Goal: Information Seeking & Learning: Learn about a topic

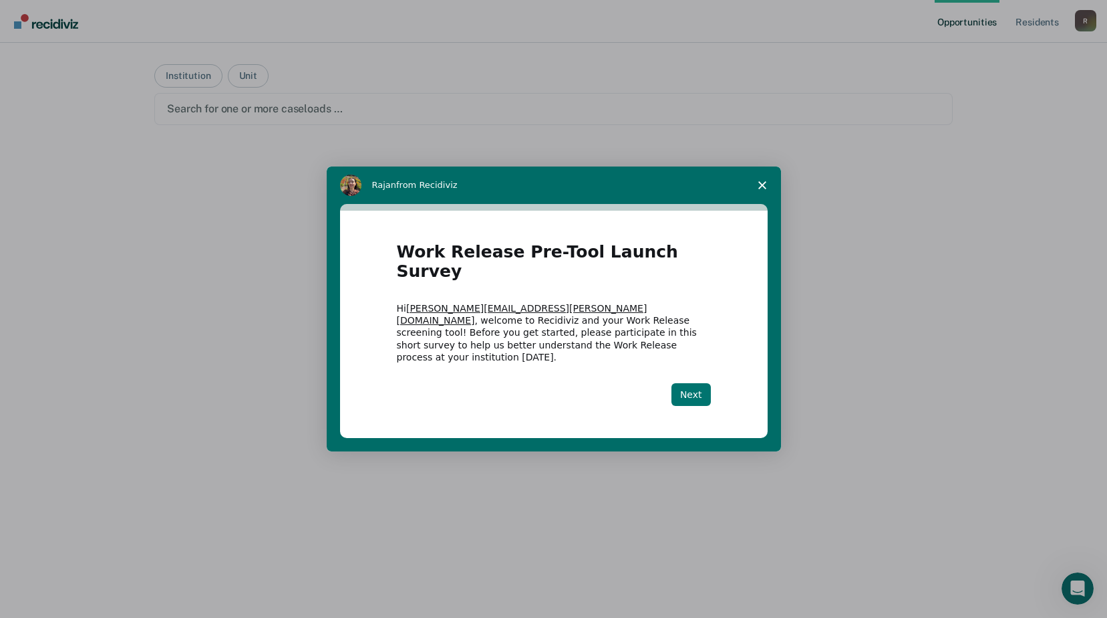
click at [700, 383] on button "Next" at bounding box center [691, 394] width 39 height 23
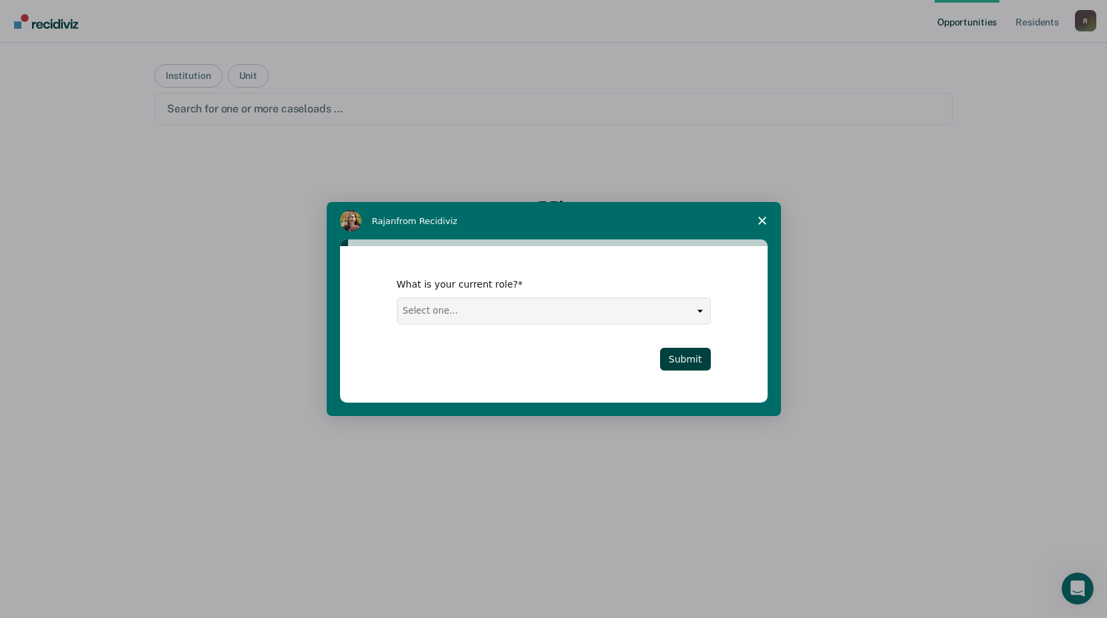
click at [702, 318] on select "Select one... Case Manager FUM Assistant [PERSON_NAME] [PERSON_NAME]" at bounding box center [554, 310] width 313 height 25
select select "FUM"
click at [398, 298] on select "Select one... Case Manager FUM Assistant [PERSON_NAME] [PERSON_NAME]" at bounding box center [554, 310] width 313 height 25
click at [691, 356] on button "Submit" at bounding box center [685, 359] width 51 height 23
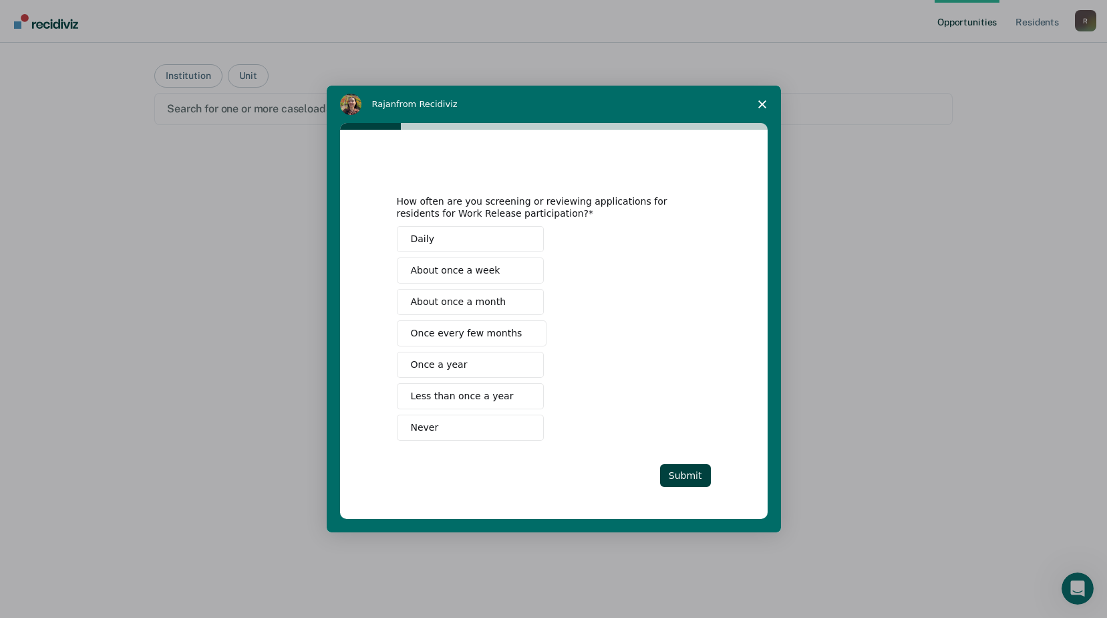
click at [497, 428] on button "Never" at bounding box center [470, 427] width 147 height 26
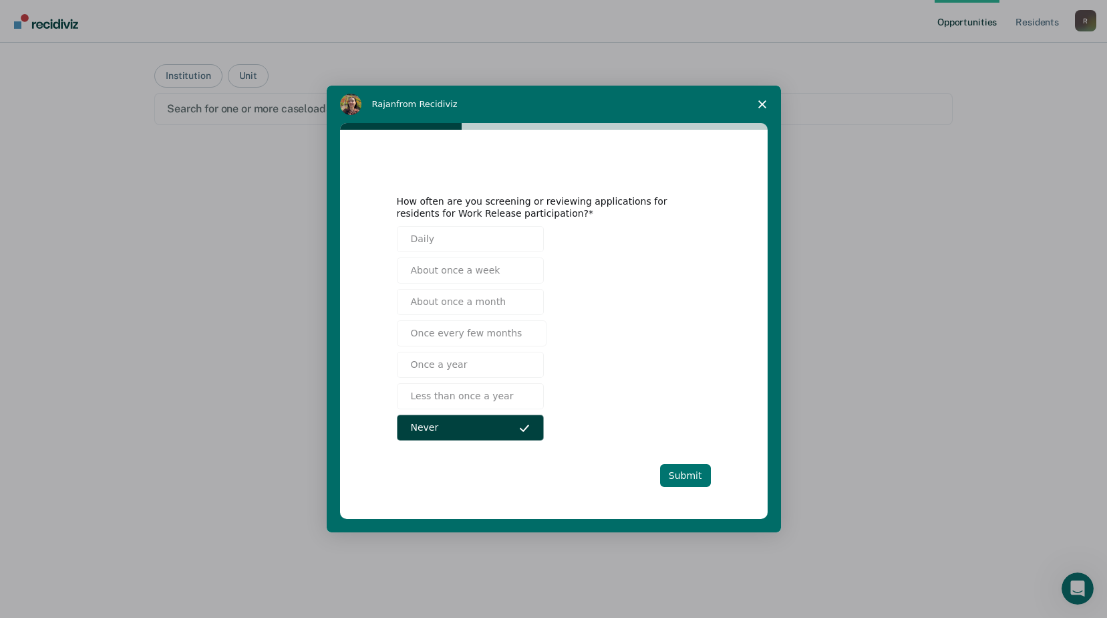
click at [689, 475] on button "Submit" at bounding box center [685, 475] width 51 height 23
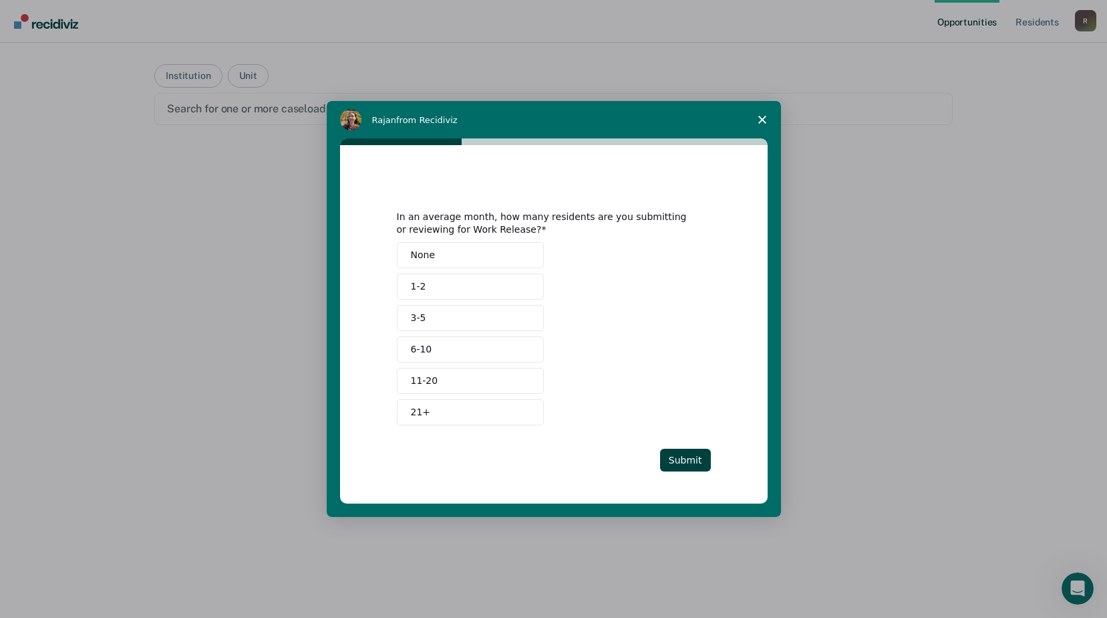
click at [484, 255] on button "None" at bounding box center [470, 255] width 147 height 26
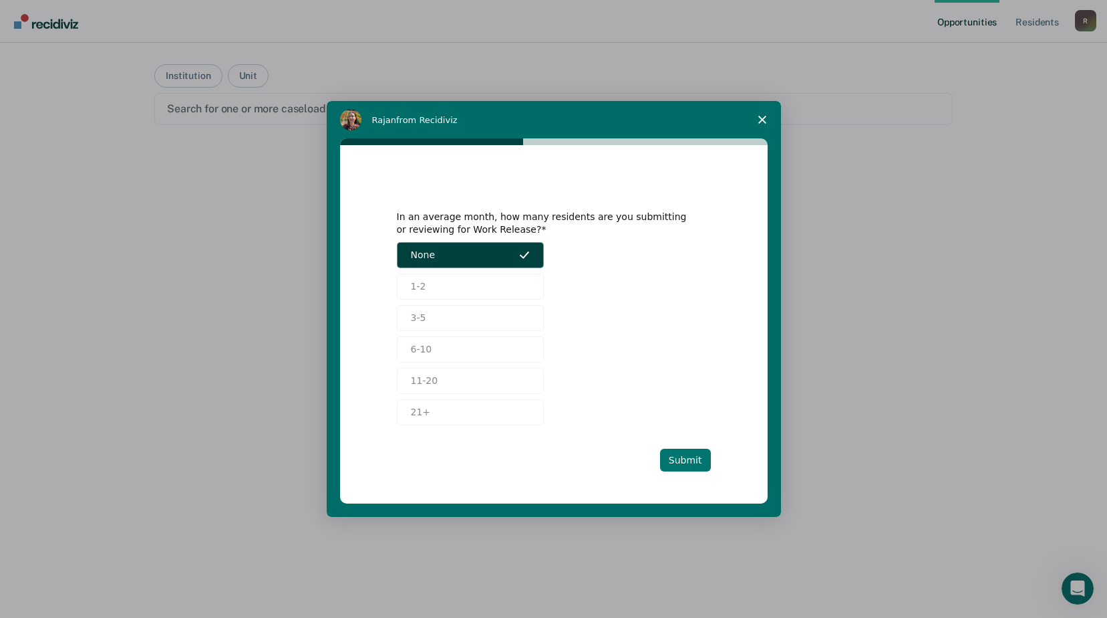
click at [697, 458] on button "Submit" at bounding box center [685, 459] width 51 height 23
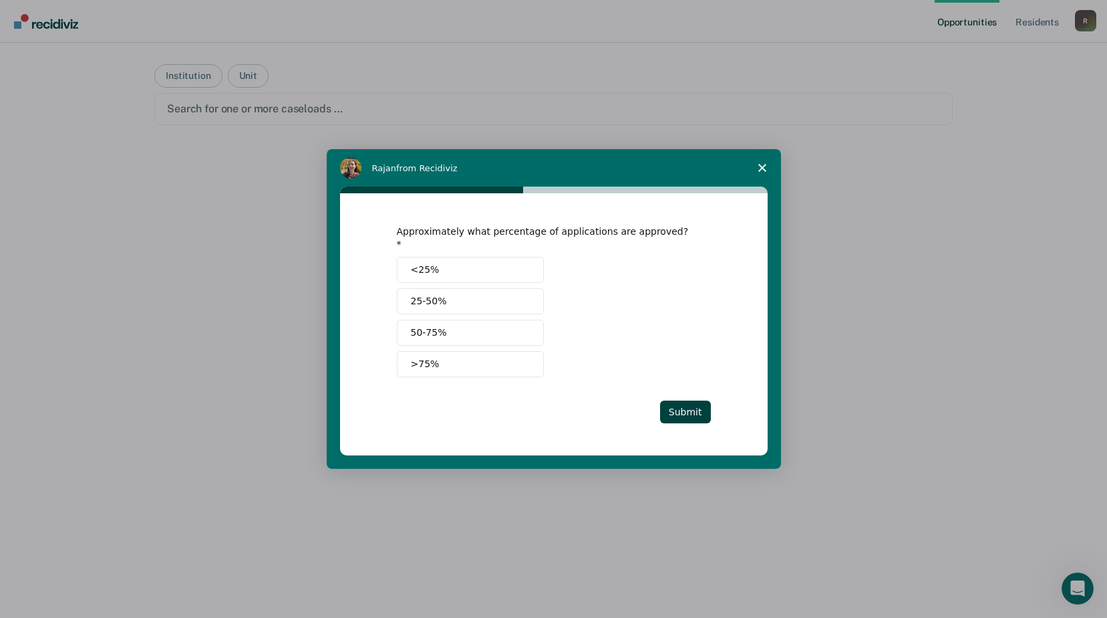
click at [517, 267] on button "<25%" at bounding box center [470, 270] width 147 height 26
click at [687, 410] on button "Submit" at bounding box center [685, 411] width 51 height 23
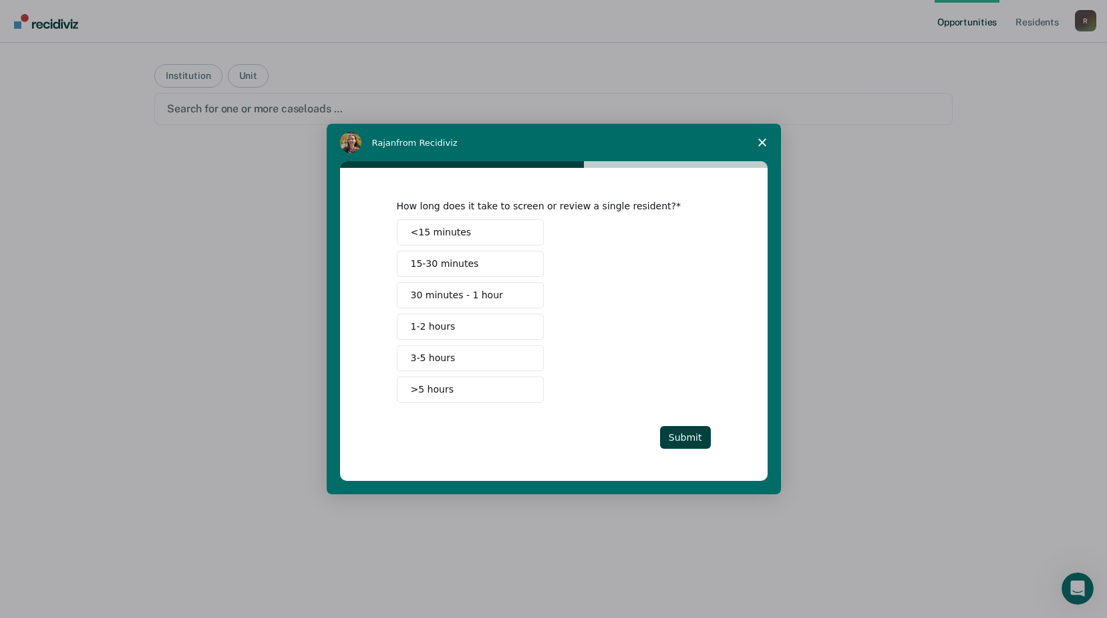
click at [519, 295] on span "Intercom messenger" at bounding box center [524, 294] width 11 height 11
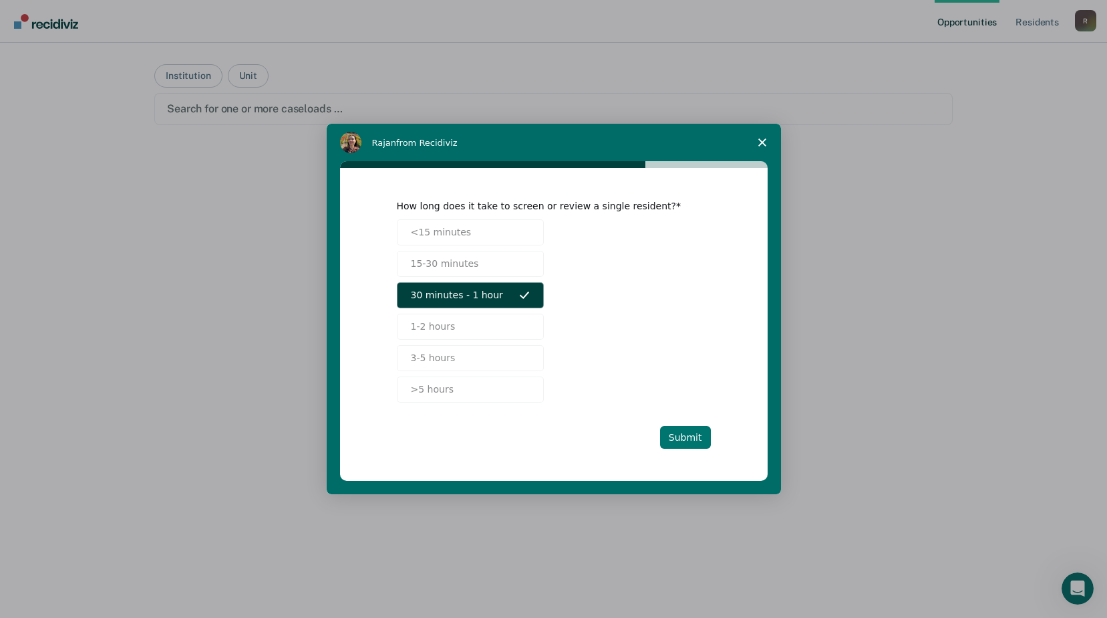
click at [695, 444] on button "Submit" at bounding box center [685, 437] width 51 height 23
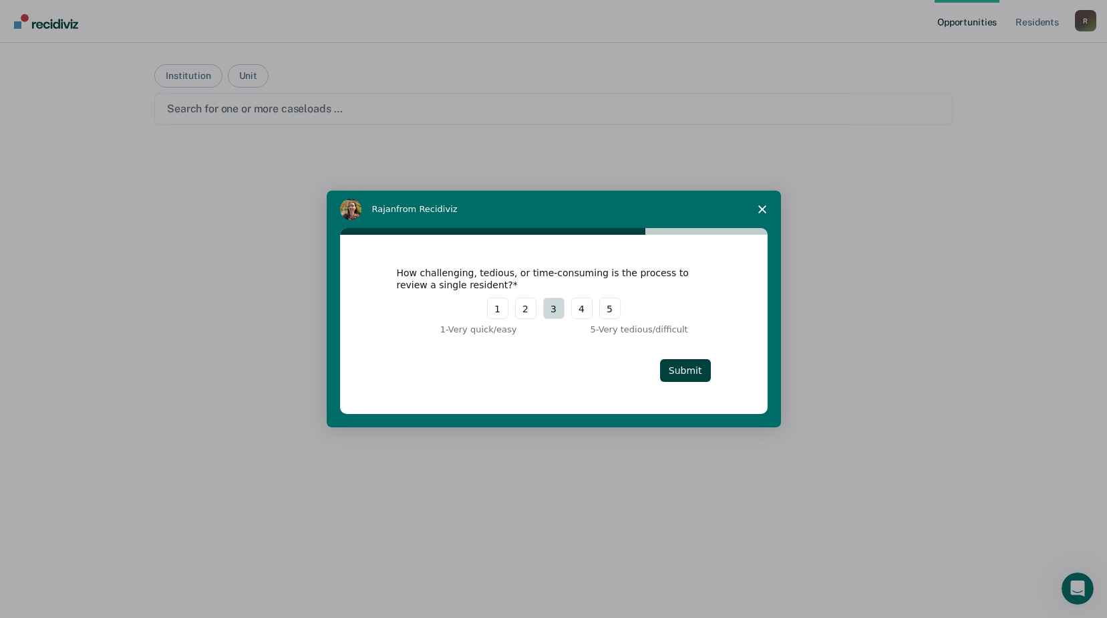
click at [548, 309] on button "3" at bounding box center [553, 307] width 21 height 21
click at [677, 373] on button "Submit" at bounding box center [685, 370] width 51 height 23
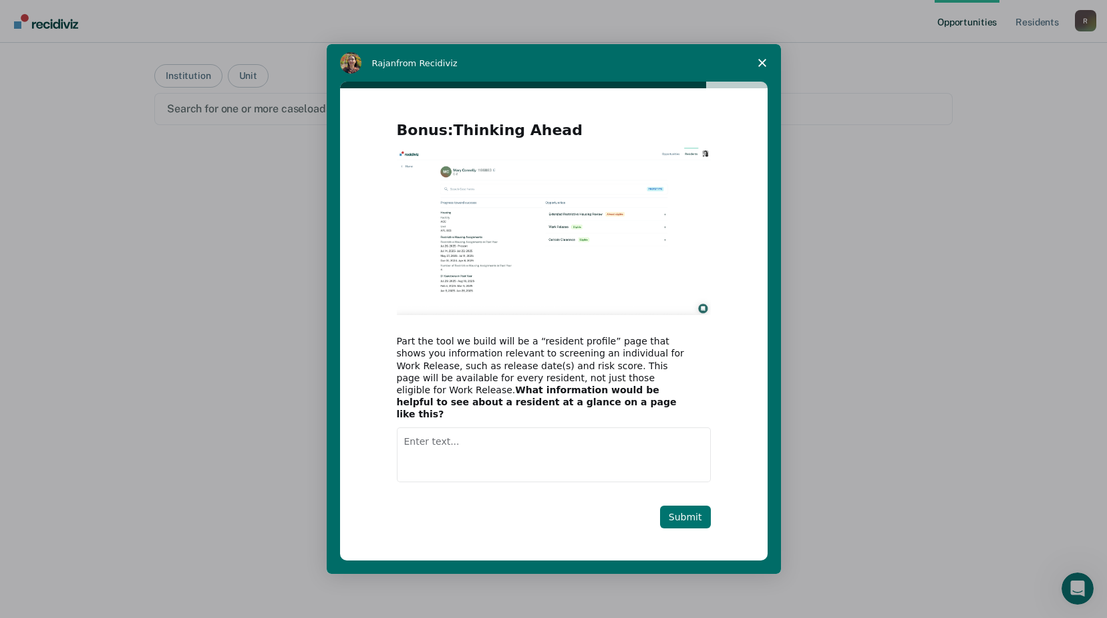
click at [691, 511] on button "Submit" at bounding box center [685, 516] width 51 height 23
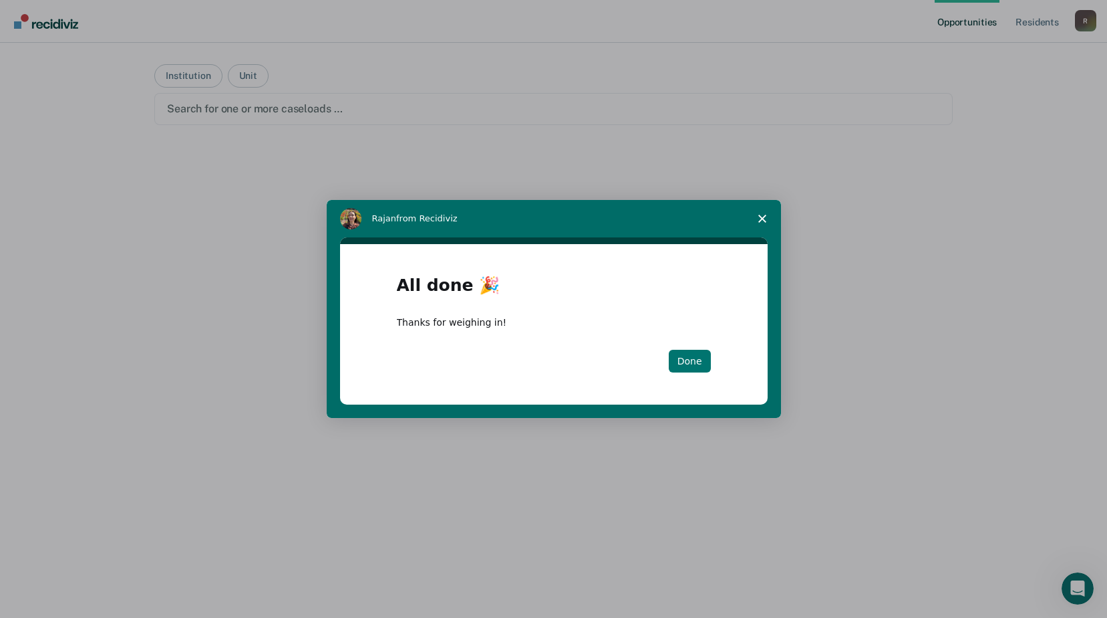
click at [693, 364] on button "Done" at bounding box center [690, 361] width 42 height 23
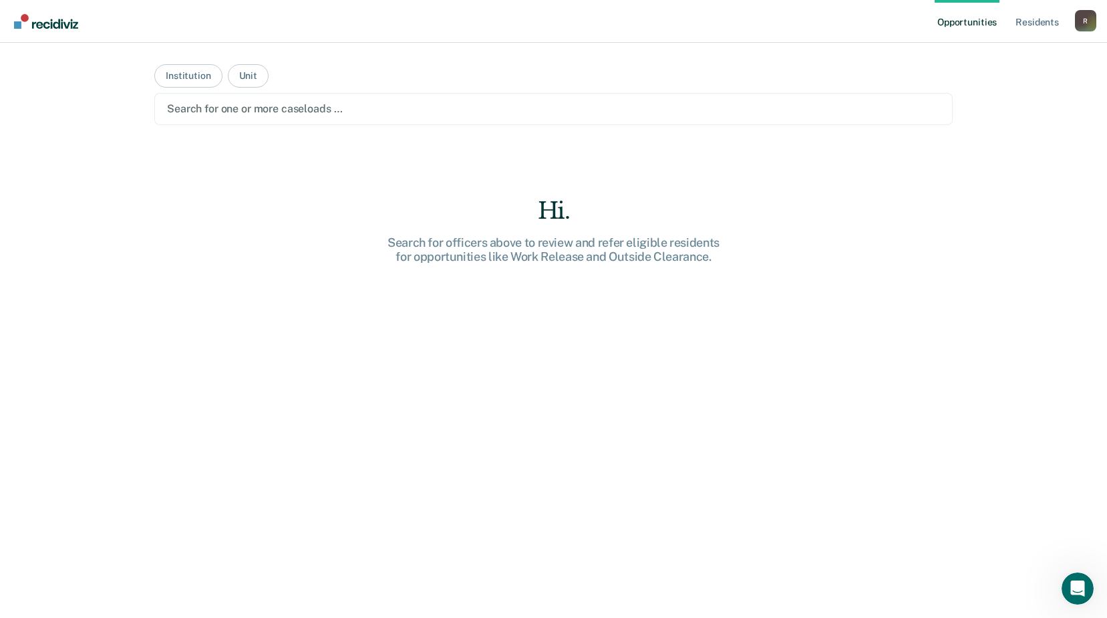
click at [89, 259] on div "Opportunities Resident s [PERSON_NAME][EMAIL_ADDRESS][PERSON_NAME][DOMAIN_NAME]…" at bounding box center [553, 309] width 1107 height 618
click at [198, 81] on button "Institution" at bounding box center [188, 75] width 68 height 23
click at [301, 105] on div at bounding box center [553, 108] width 773 height 15
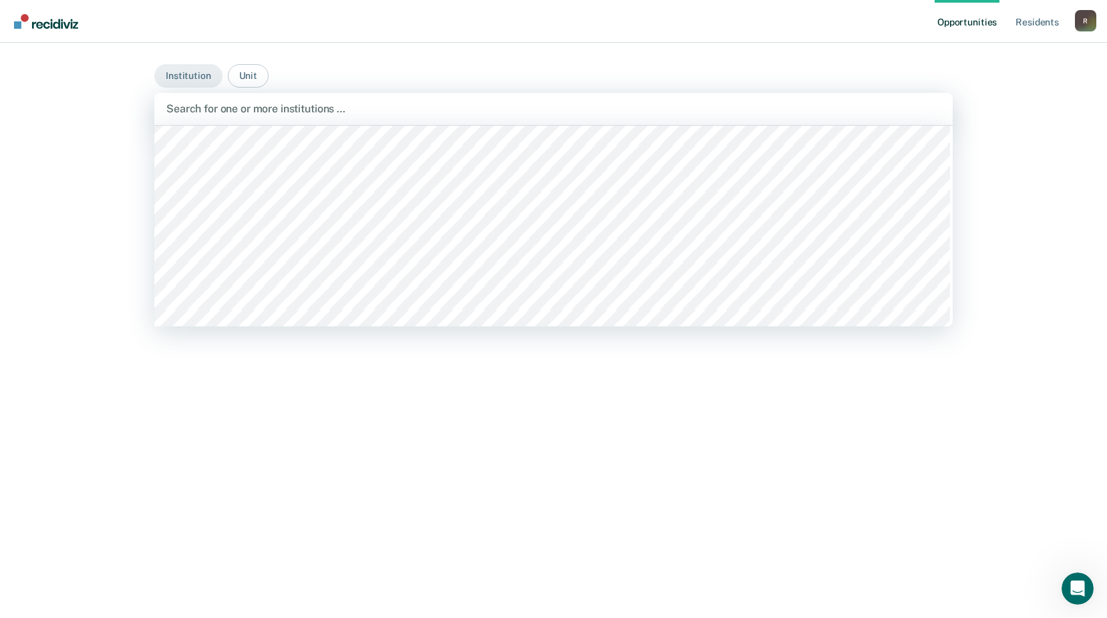
scroll to position [304, 0]
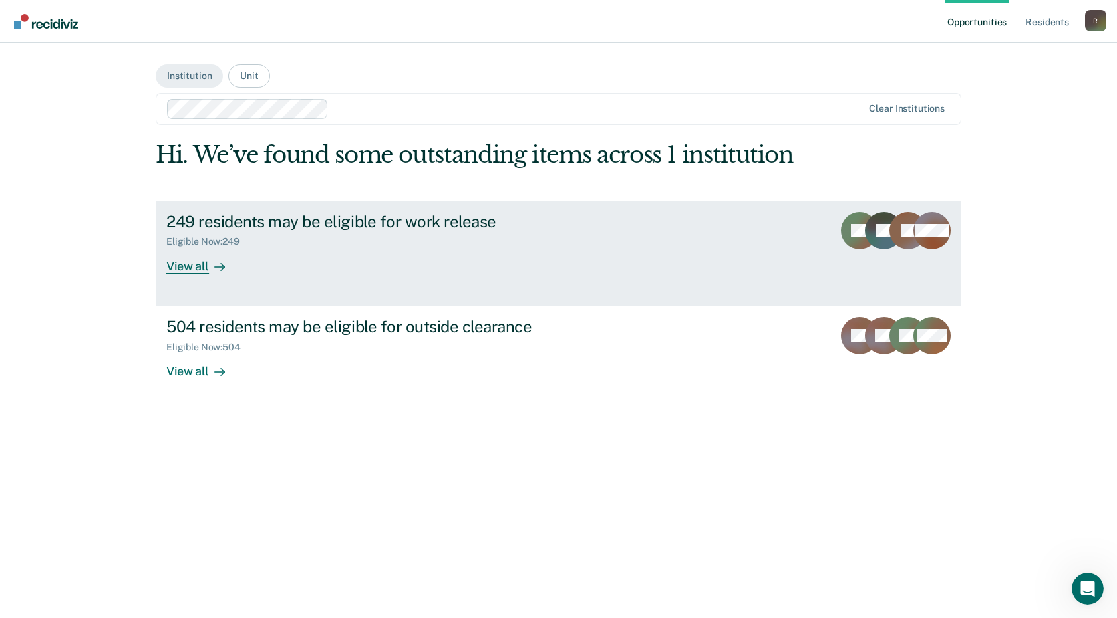
click at [200, 265] on div "View all" at bounding box center [203, 260] width 75 height 26
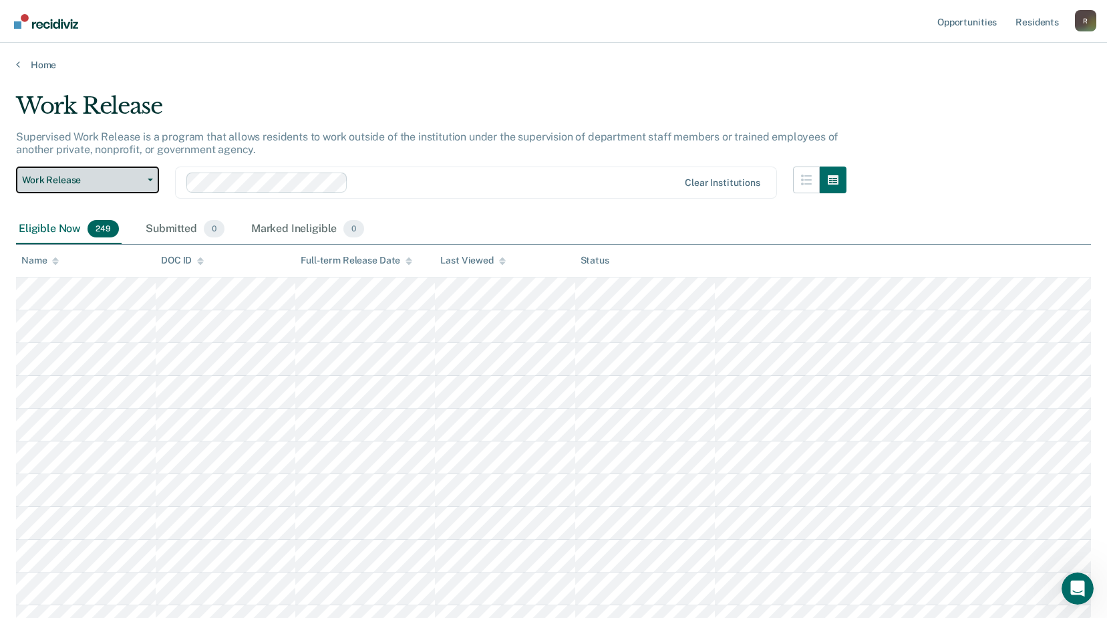
click at [154, 186] on button "Work Release" at bounding box center [87, 179] width 143 height 27
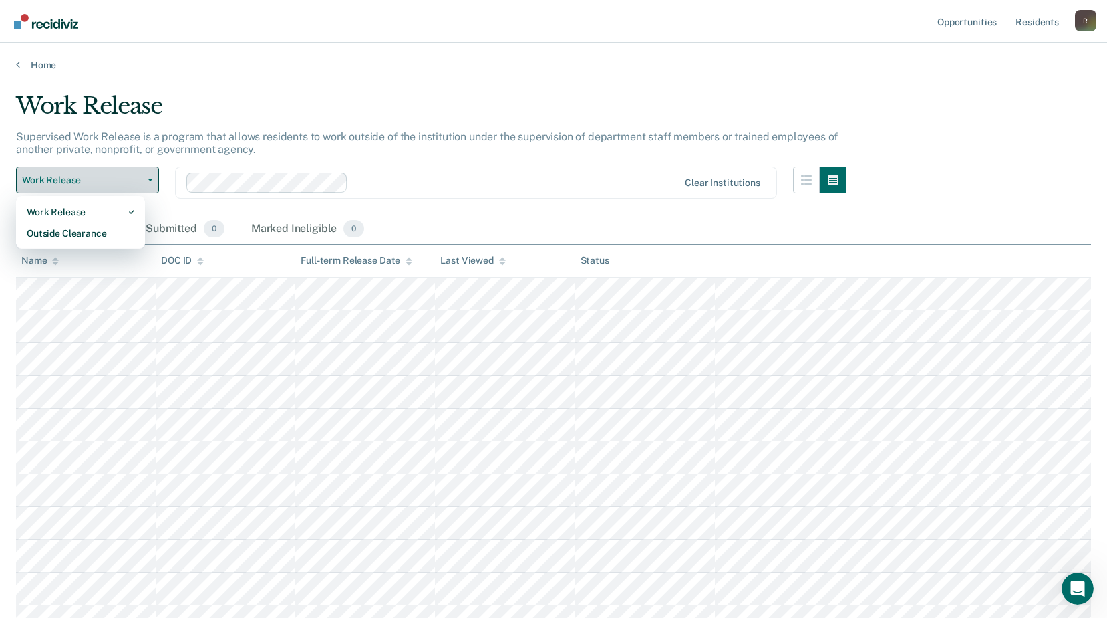
click at [154, 185] on button "Work Release" at bounding box center [87, 179] width 143 height 27
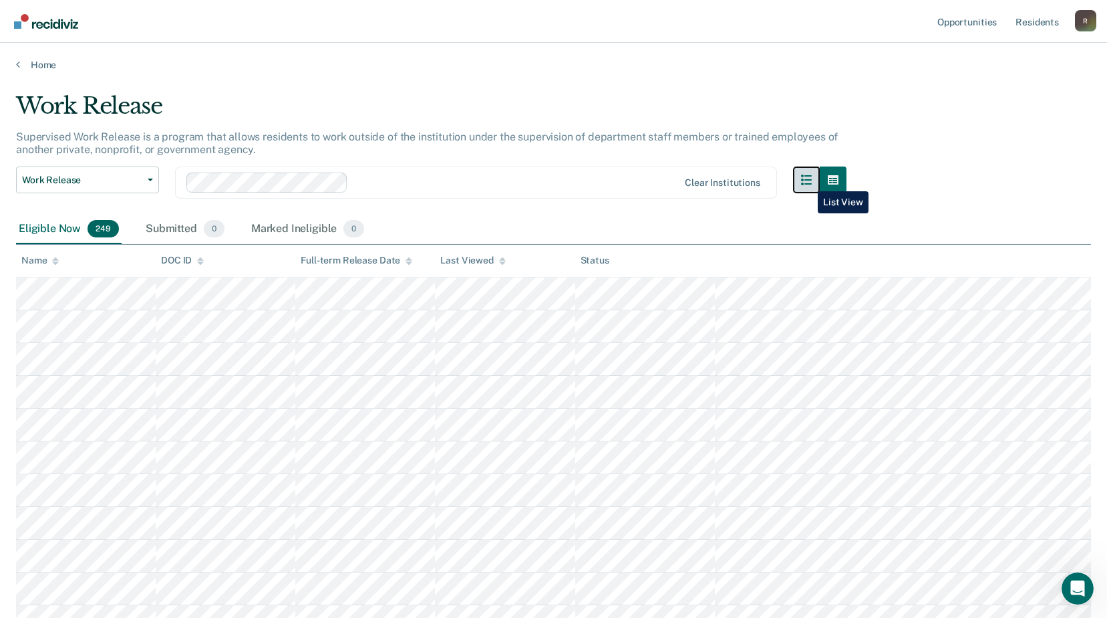
click at [808, 181] on button "button" at bounding box center [806, 179] width 27 height 27
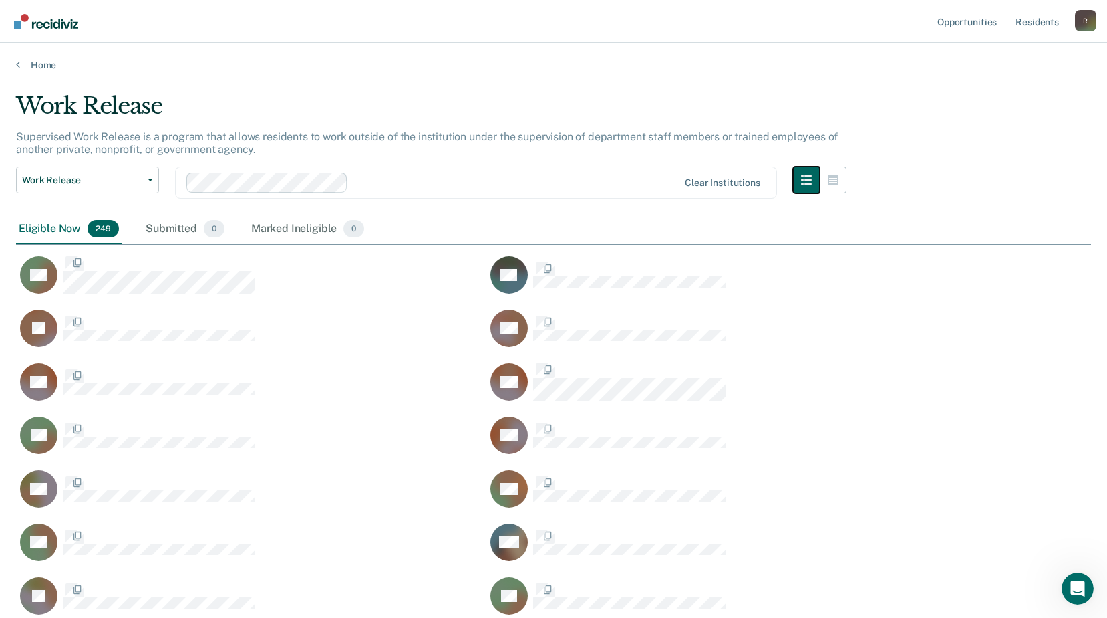
scroll to position [6832, 1065]
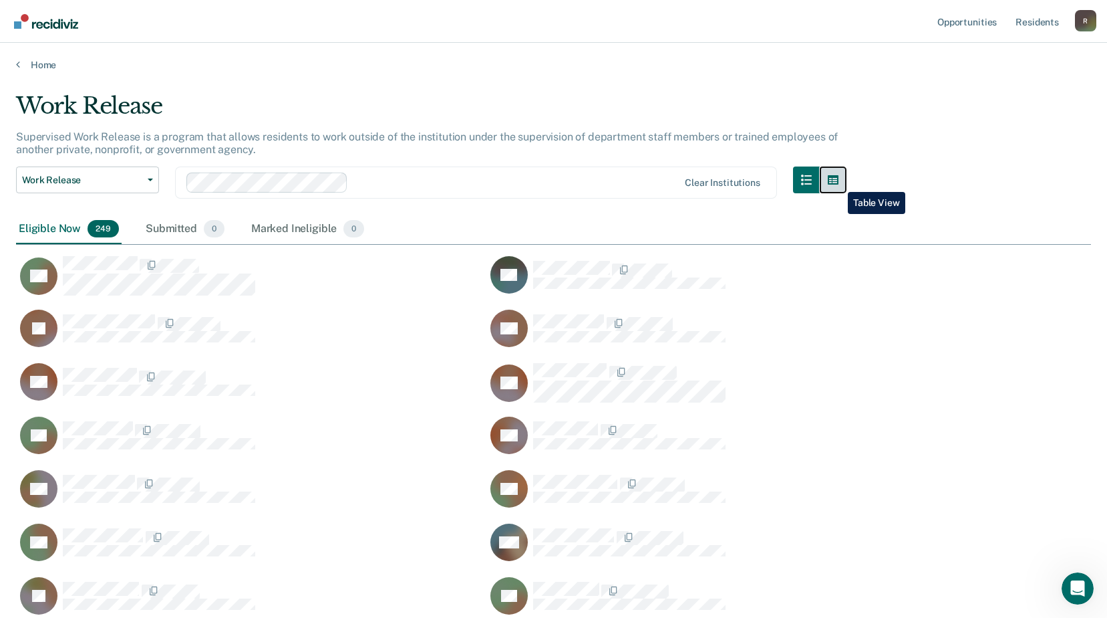
click at [838, 182] on icon "button" at bounding box center [833, 179] width 11 height 11
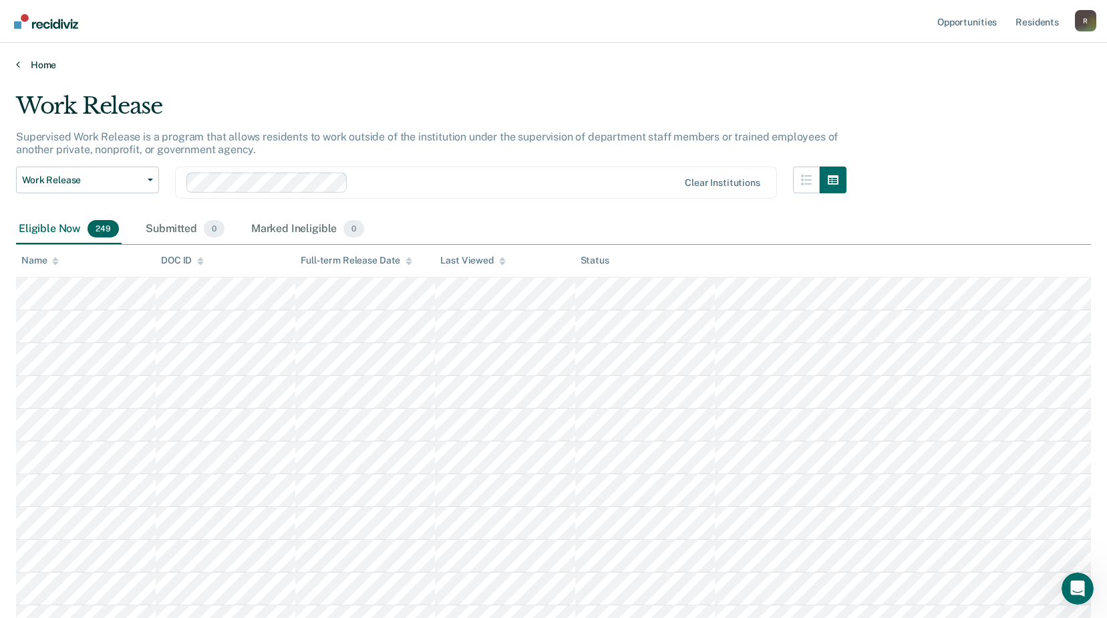
click at [21, 59] on link "Home" at bounding box center [553, 65] width 1075 height 12
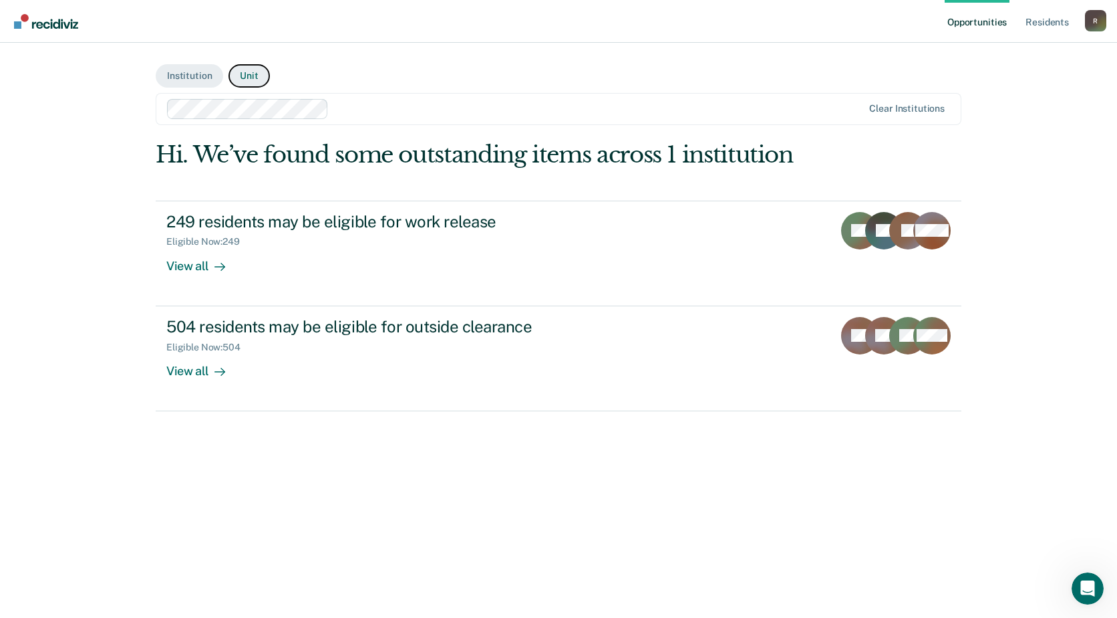
click at [253, 78] on button "Unit" at bounding box center [249, 75] width 41 height 23
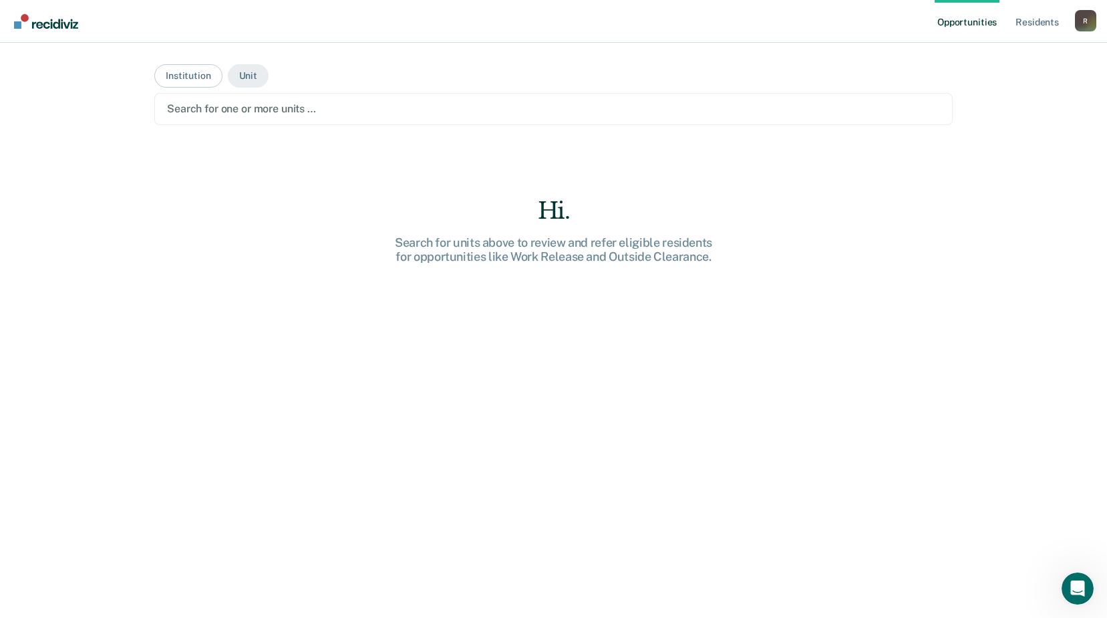
click at [254, 115] on div at bounding box center [553, 108] width 773 height 15
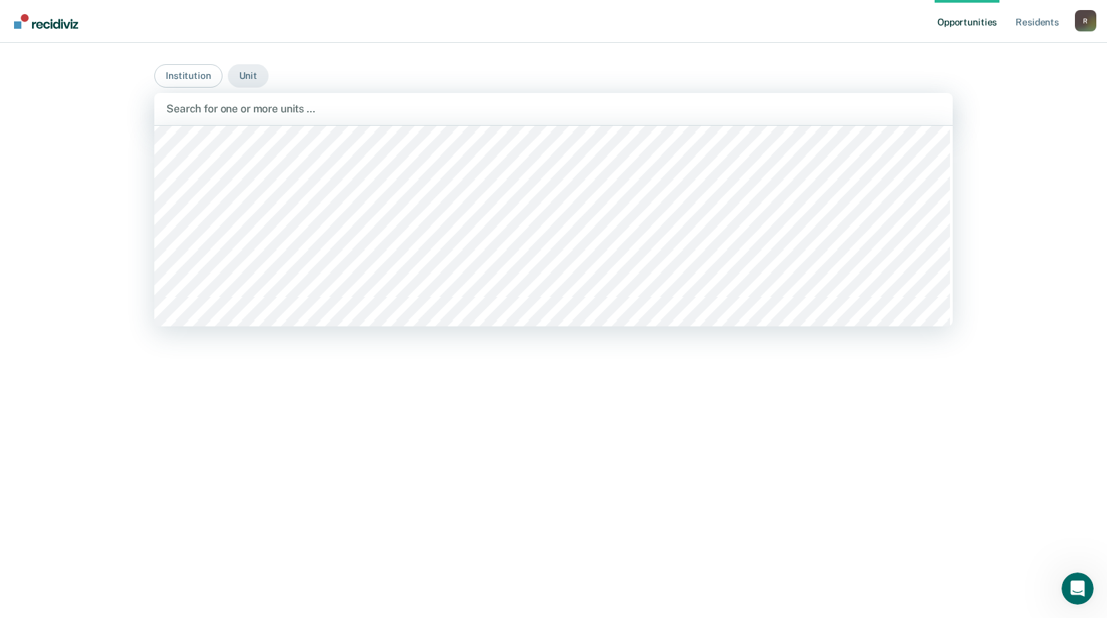
scroll to position [7953, 0]
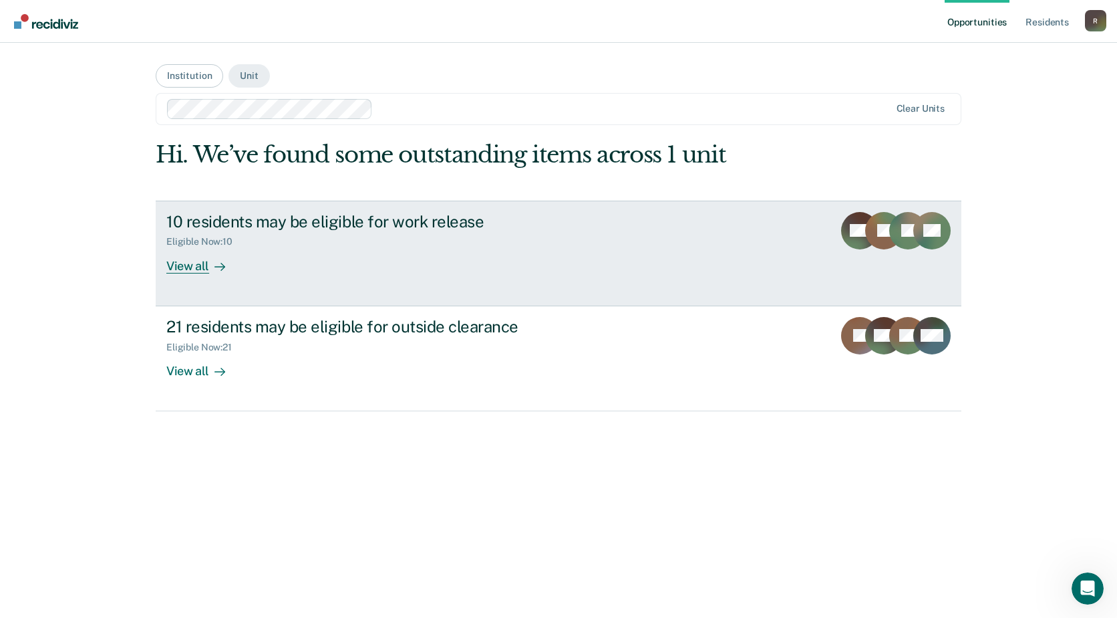
click at [184, 267] on div "View all" at bounding box center [203, 260] width 75 height 26
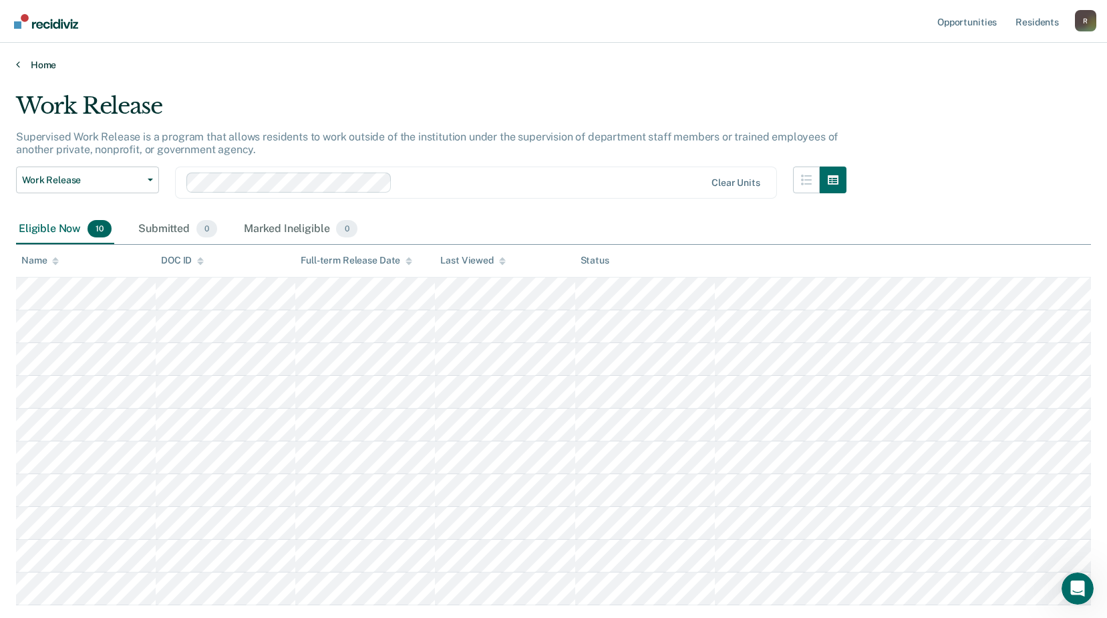
click at [18, 67] on icon at bounding box center [18, 64] width 4 height 11
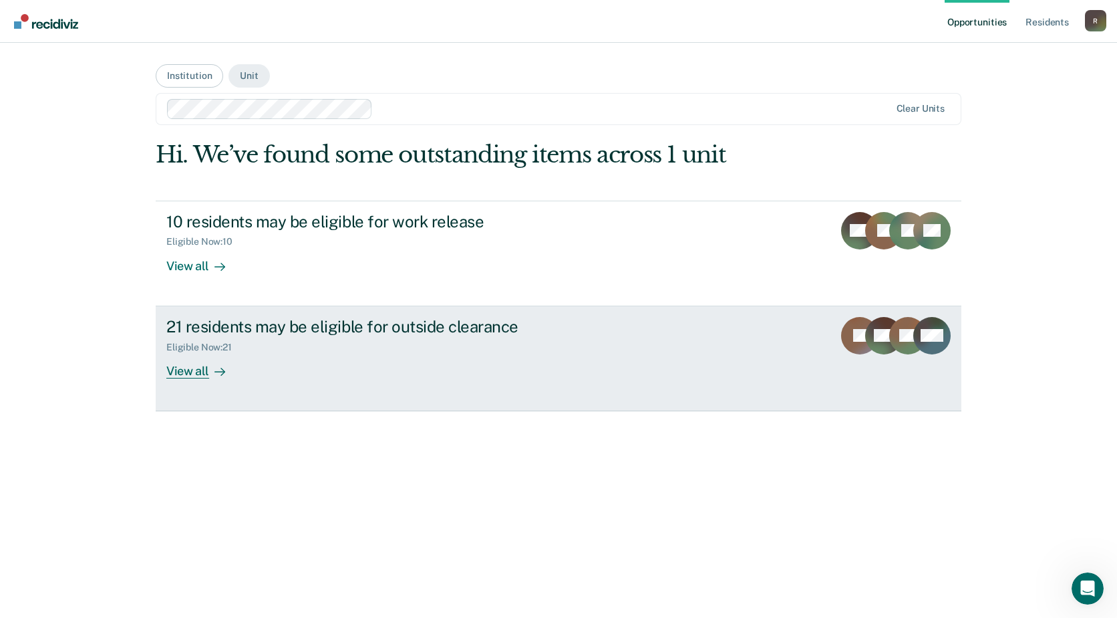
click at [198, 373] on div "View all" at bounding box center [203, 365] width 75 height 26
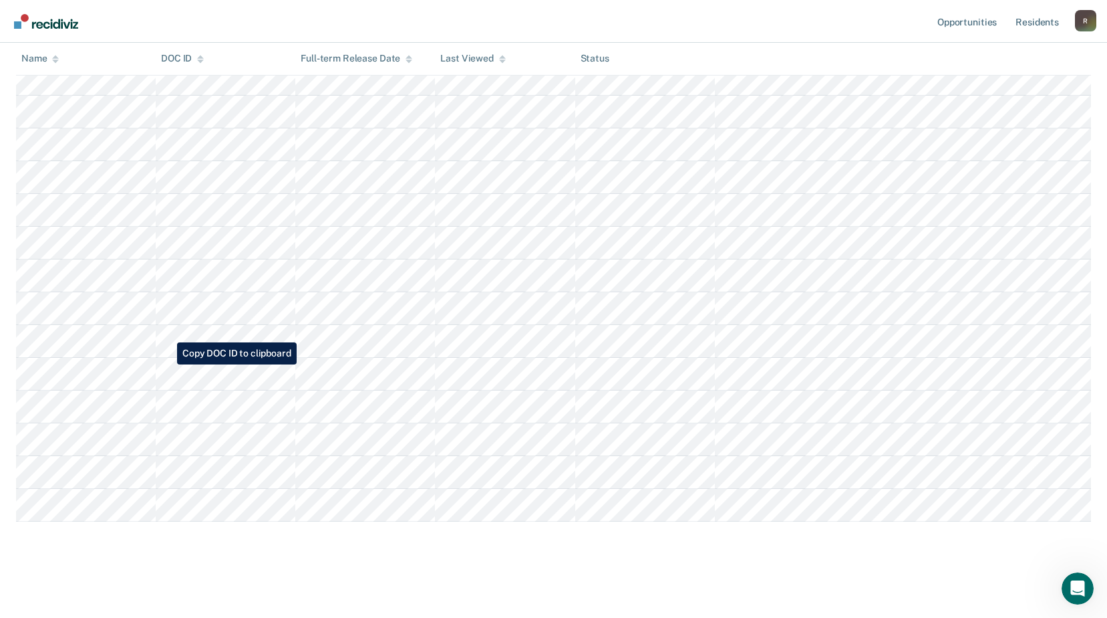
scroll to position [176, 0]
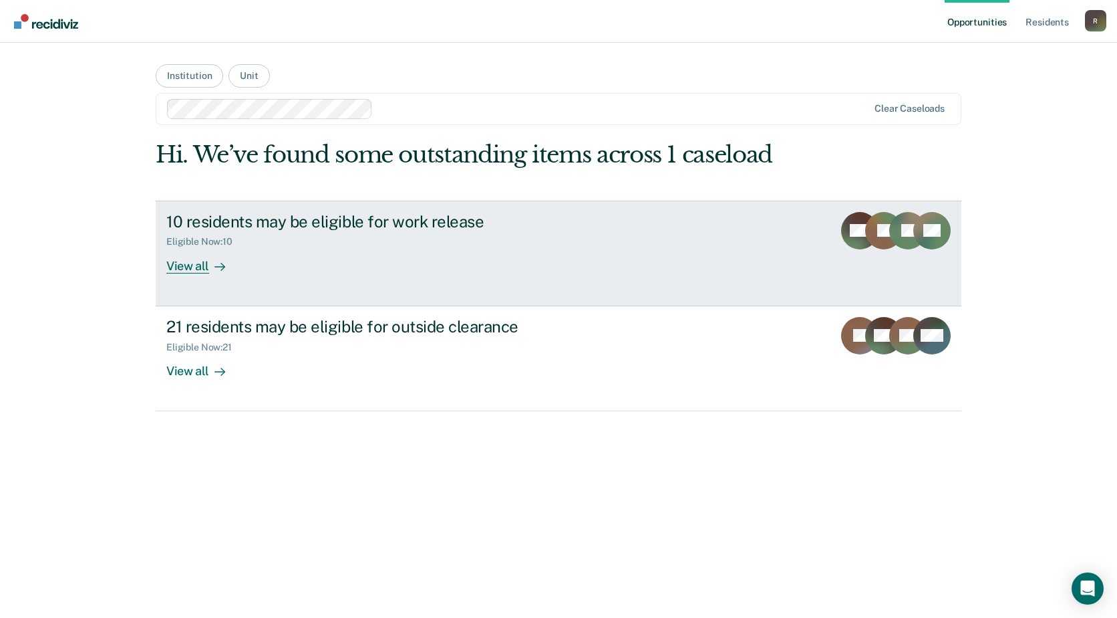
click at [186, 265] on div "View all" at bounding box center [203, 260] width 75 height 26
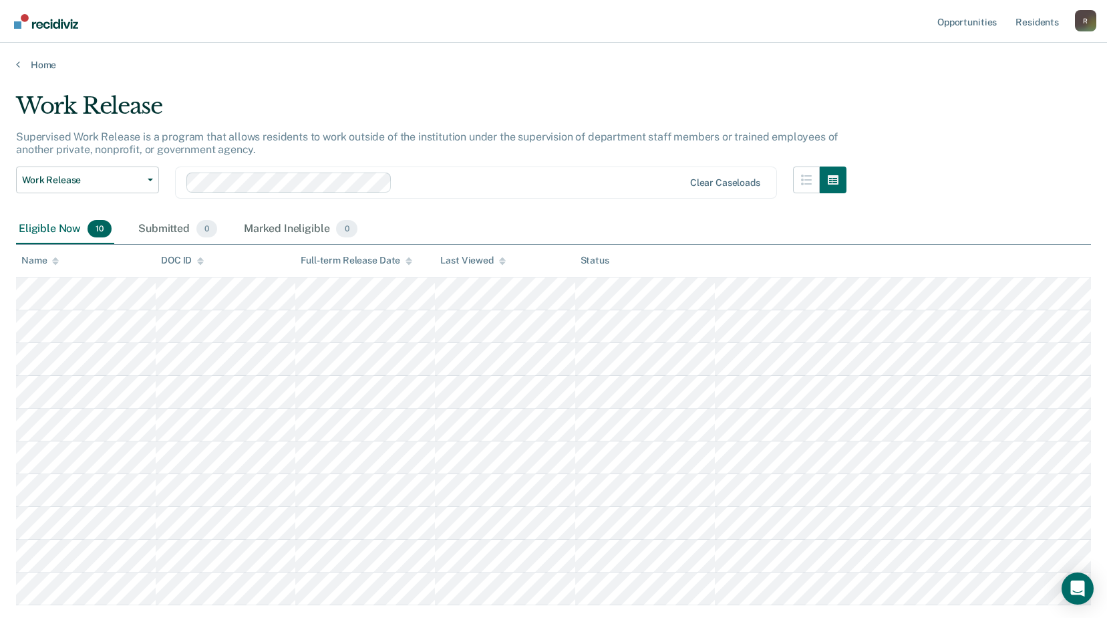
scroll to position [84, 0]
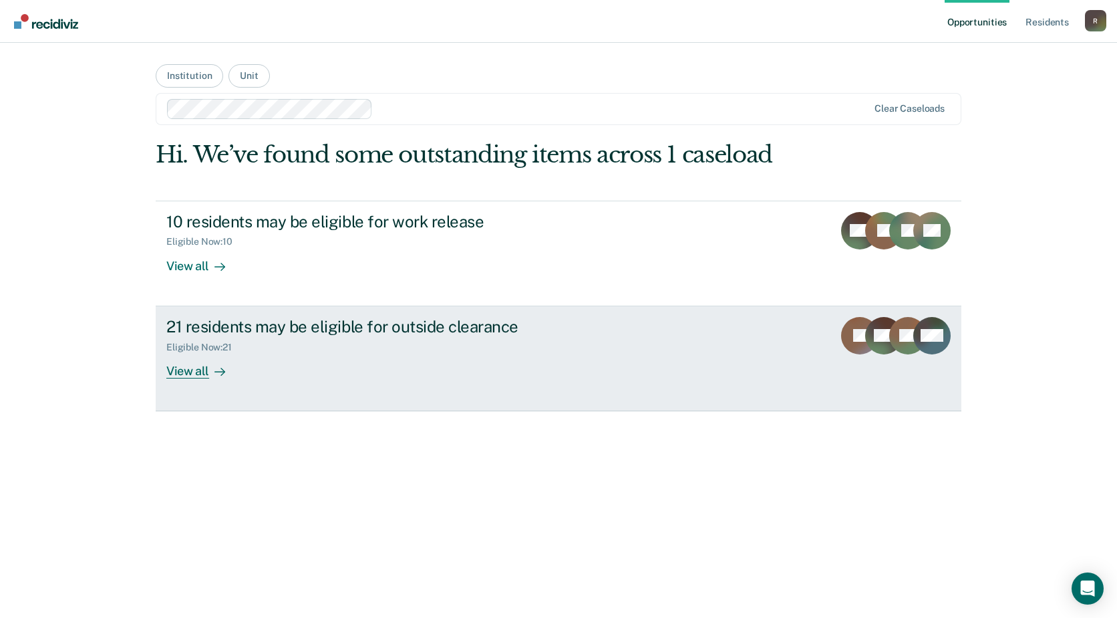
click at [180, 371] on div "View all" at bounding box center [203, 365] width 75 height 26
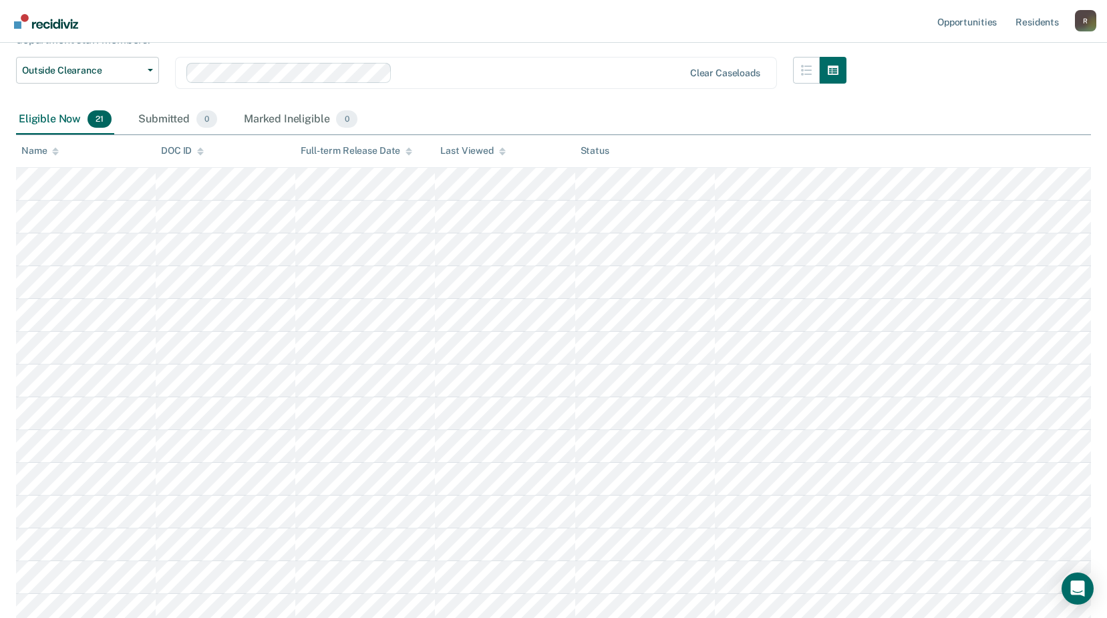
scroll to position [43, 0]
